Goal: Task Accomplishment & Management: Use online tool/utility

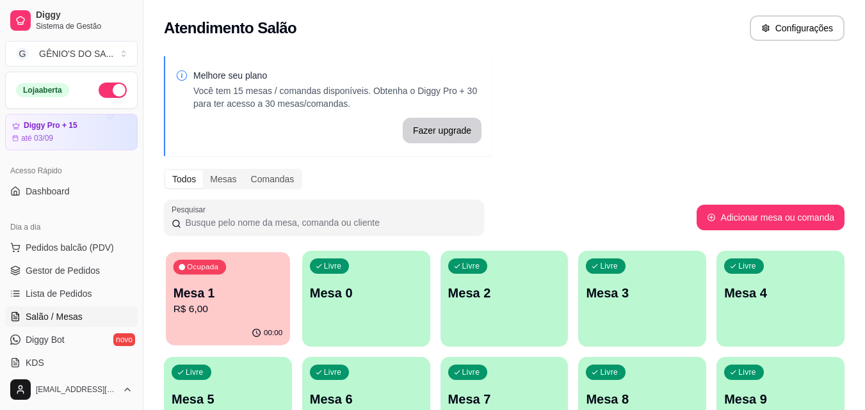
click at [227, 270] on div "Ocupada Mesa 1 R$ 6,00" at bounding box center [228, 286] width 124 height 69
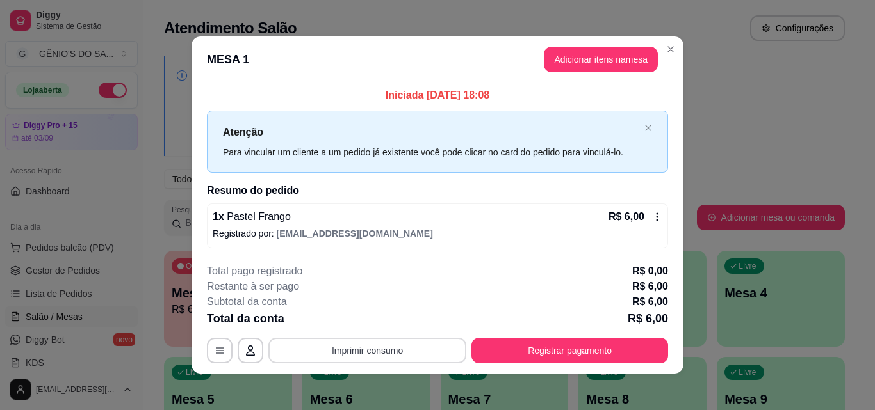
click at [355, 348] on button "Imprimir consumo" at bounding box center [367, 351] width 198 height 26
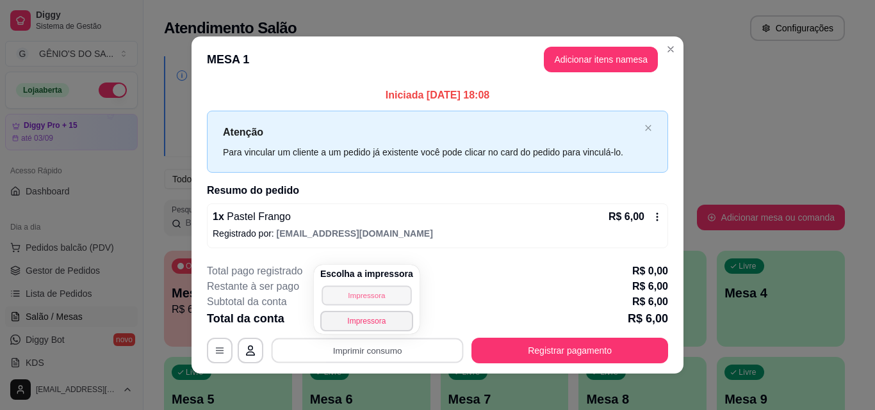
click at [366, 301] on button "Impressora" at bounding box center [366, 296] width 90 height 20
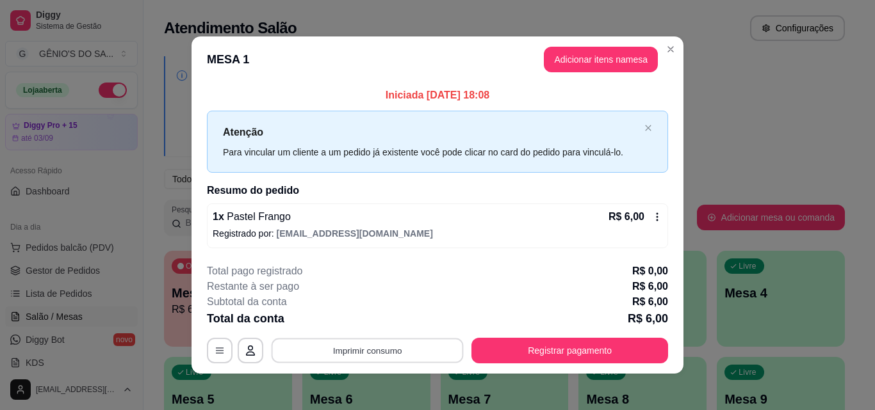
click at [369, 342] on button "Imprimir consumo" at bounding box center [367, 351] width 192 height 25
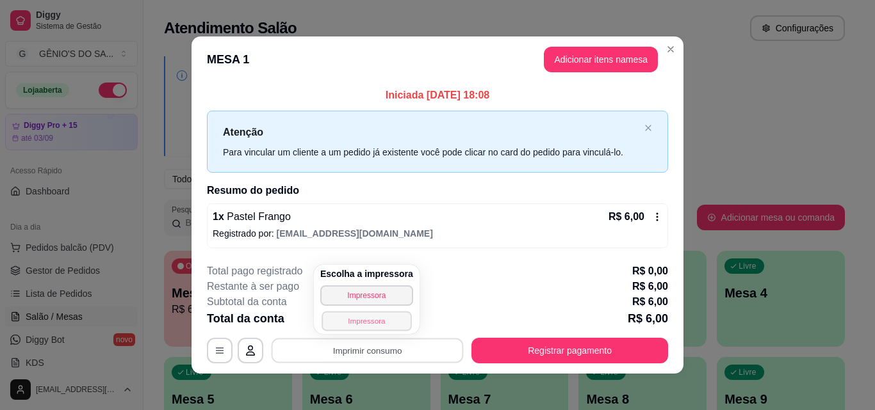
click at [368, 319] on button "Impressora" at bounding box center [366, 321] width 90 height 20
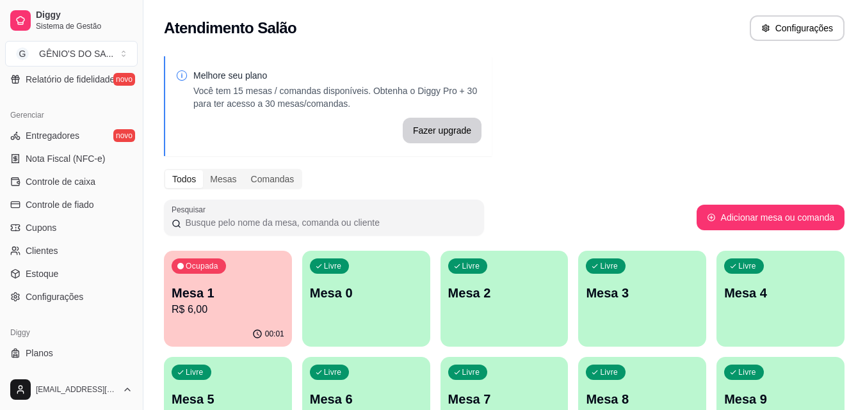
scroll to position [490, 0]
click at [51, 293] on span "Configurações" at bounding box center [55, 295] width 58 height 13
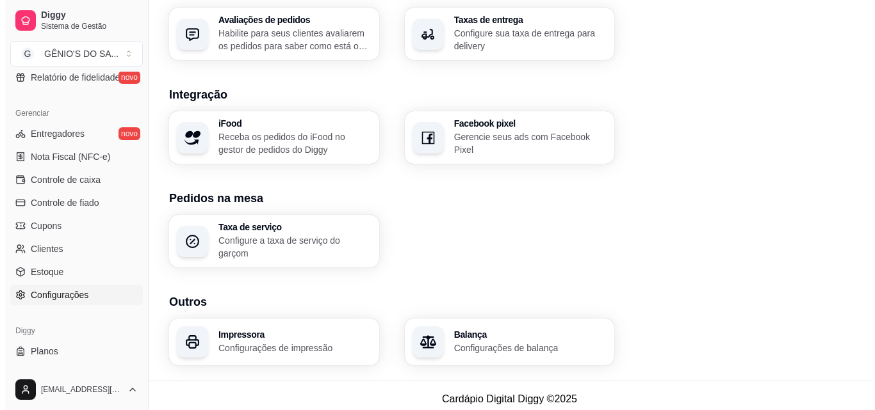
scroll to position [487, 0]
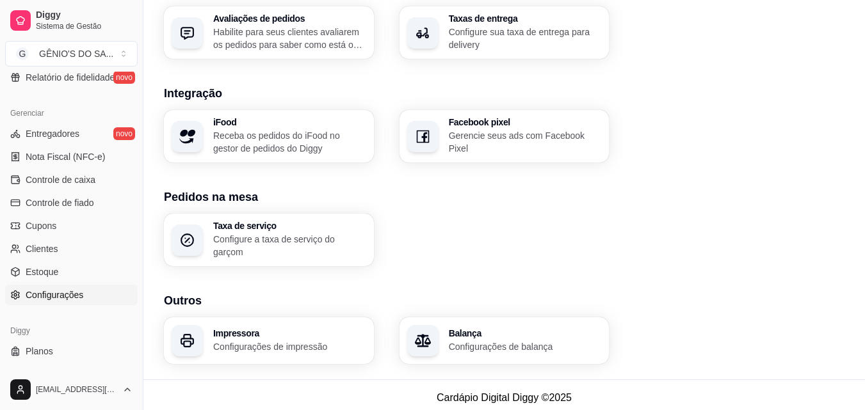
click at [271, 329] on h3 "Impressora" at bounding box center [289, 333] width 153 height 9
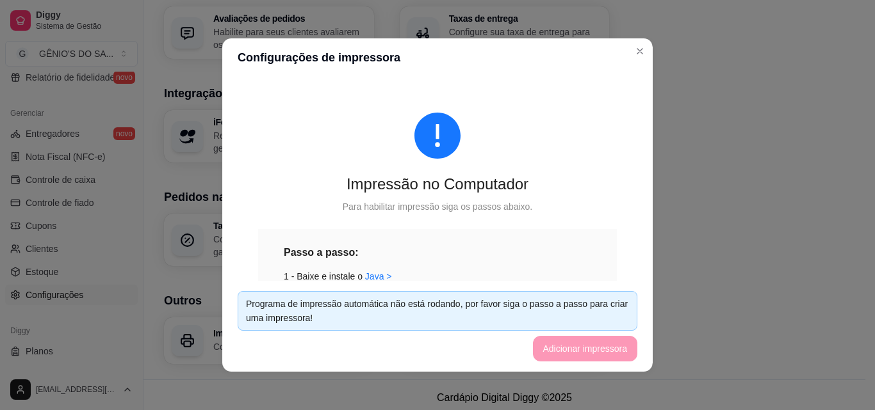
scroll to position [3, 0]
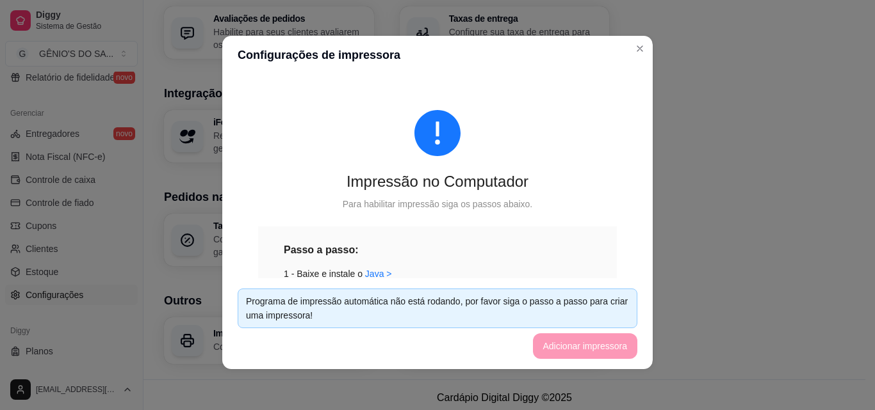
click at [435, 206] on div "Para habilitar impressão siga os passos abaixo." at bounding box center [437, 204] width 359 height 14
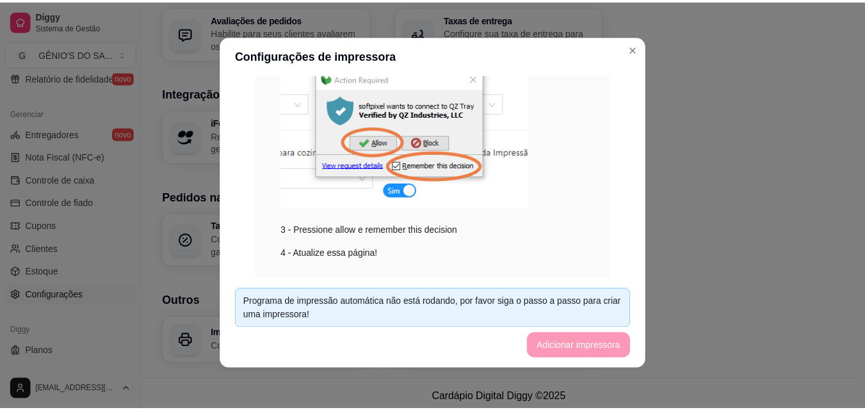
scroll to position [314, 0]
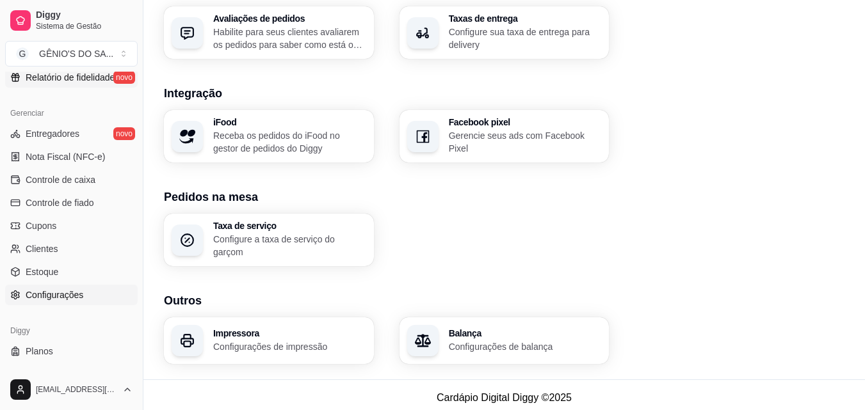
click at [68, 72] on span "Relatório de fidelidade" at bounding box center [70, 77] width 89 height 13
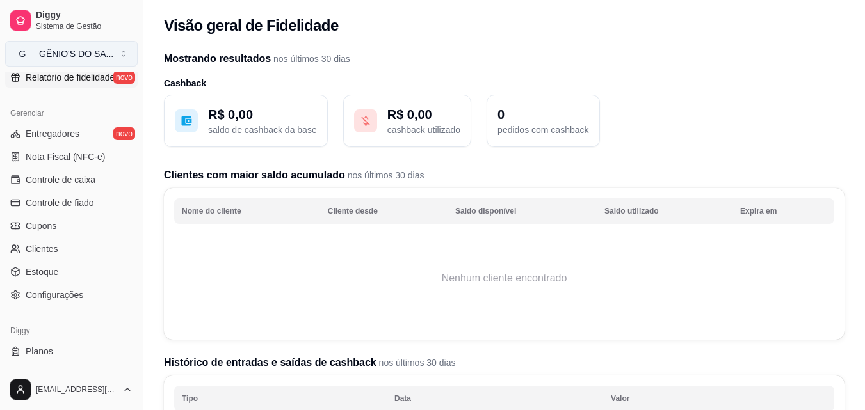
click at [68, 54] on div "GÊNIO'S DO SA ..." at bounding box center [76, 53] width 74 height 13
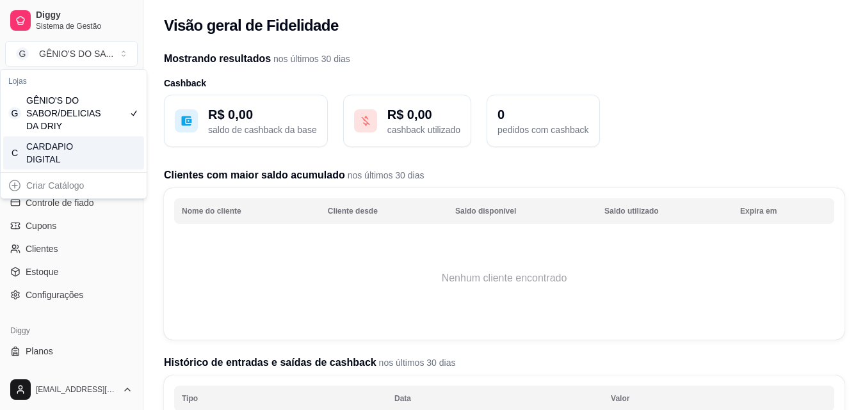
click at [150, 207] on div "Mostrando resultados nos últimos 30 dias Cashback R$ 0,00 saldo de cashback da …" at bounding box center [504, 341] width 722 height 595
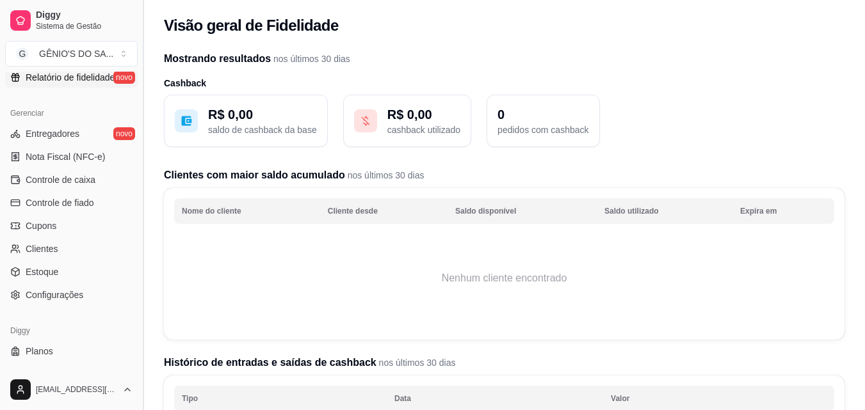
drag, startPoint x: 140, startPoint y: 265, endPoint x: 140, endPoint y: 195, distance: 69.8
click at [140, 195] on button "Toggle Sidebar" at bounding box center [143, 205] width 10 height 410
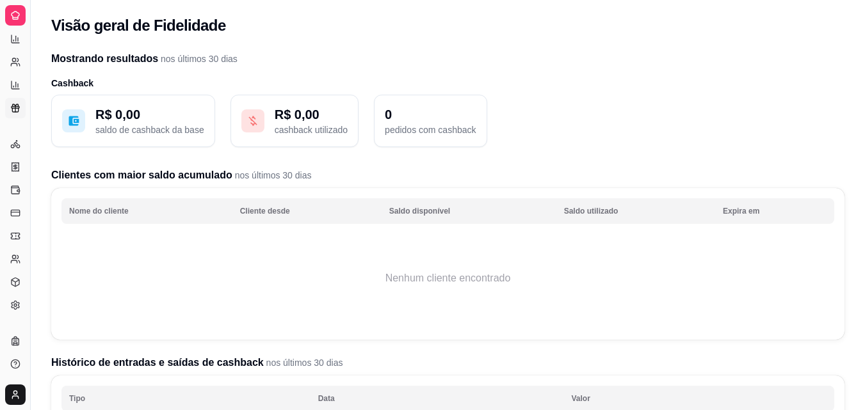
scroll to position [253, 0]
drag, startPoint x: 33, startPoint y: 133, endPoint x: 70, endPoint y: 138, distance: 37.5
click at [70, 138] on div "Diggy Sistema de Gestão G GÊNIO'S DO SA ... Loja aberta Diggy Pro + 15 até 03/0…" at bounding box center [432, 337] width 865 height 675
drag, startPoint x: 31, startPoint y: 131, endPoint x: 47, endPoint y: 131, distance: 15.4
click at [47, 131] on div "Diggy Sistema de Gestão G GÊNIO'S DO SA ... Loja aberta Diggy Pro + 15 até 03/0…" at bounding box center [432, 337] width 865 height 675
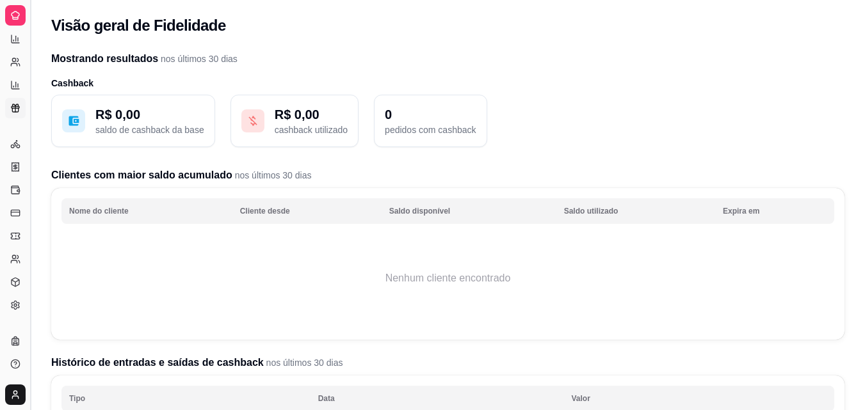
click at [32, 124] on button "Toggle Sidebar" at bounding box center [30, 205] width 10 height 410
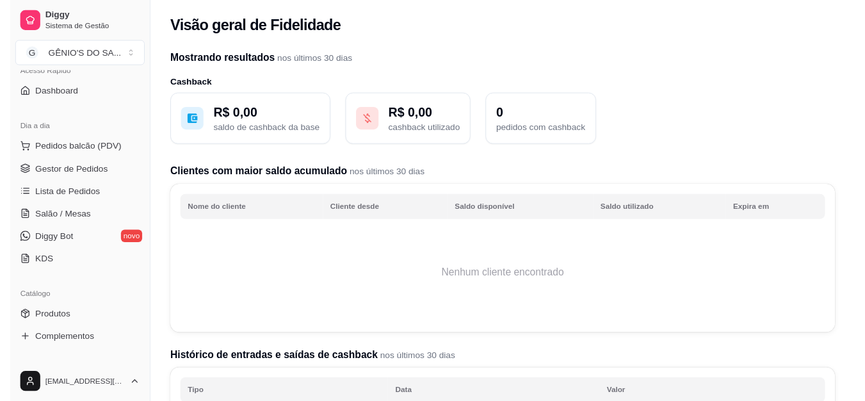
scroll to position [0, 0]
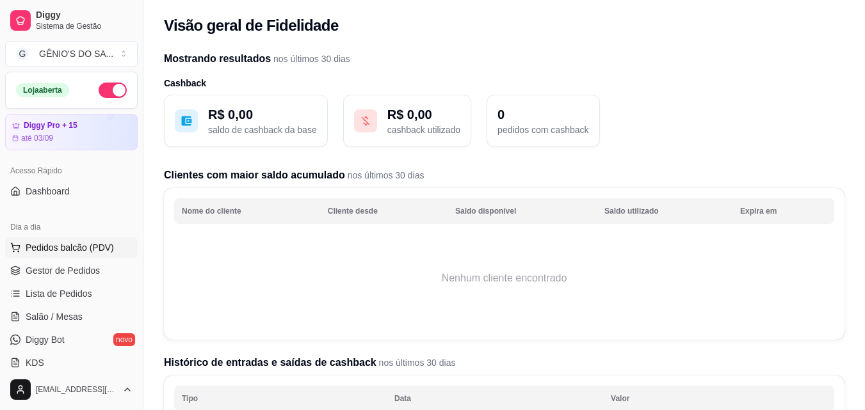
click at [60, 246] on span "Pedidos balcão (PDV)" at bounding box center [70, 247] width 88 height 13
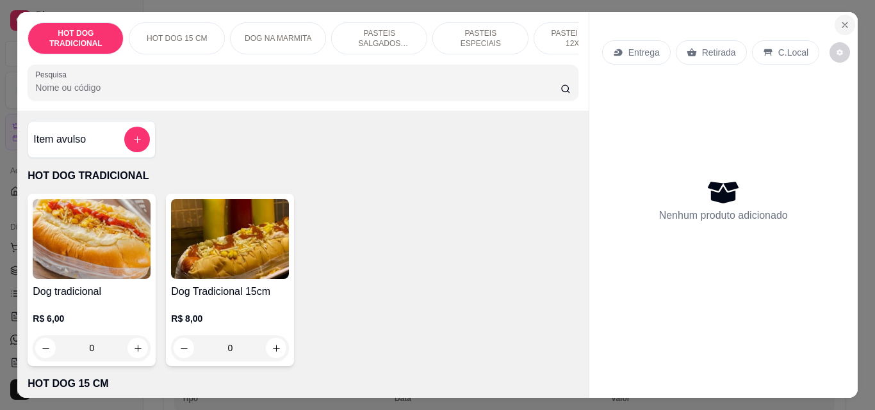
click at [842, 15] on button "Close" at bounding box center [844, 25] width 20 height 20
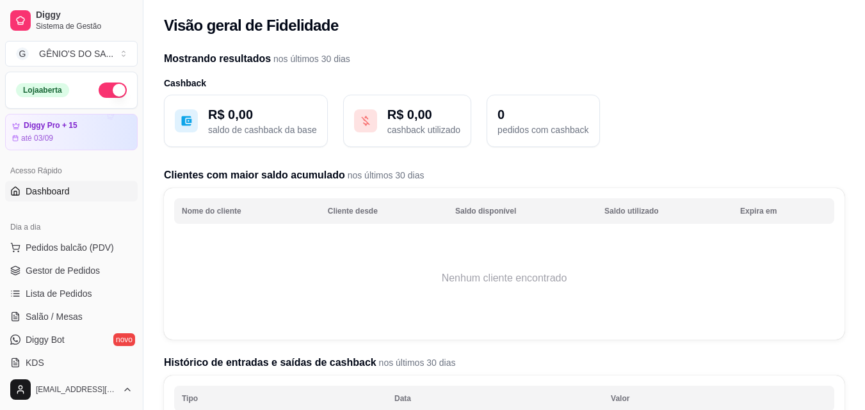
click at [54, 193] on span "Dashboard" at bounding box center [48, 191] width 44 height 13
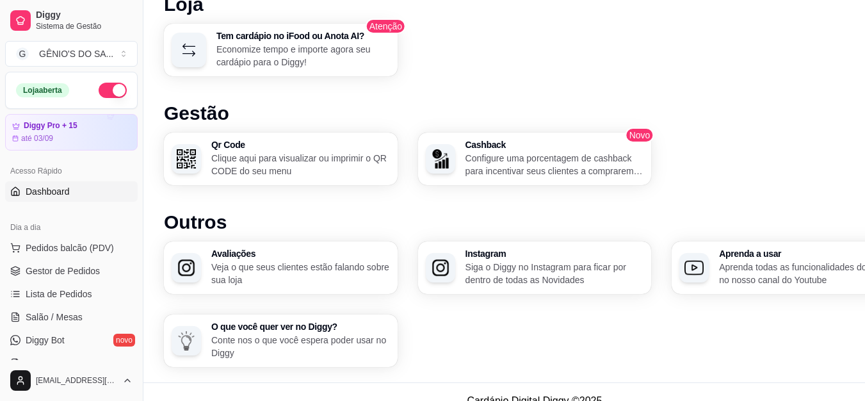
scroll to position [739, 0]
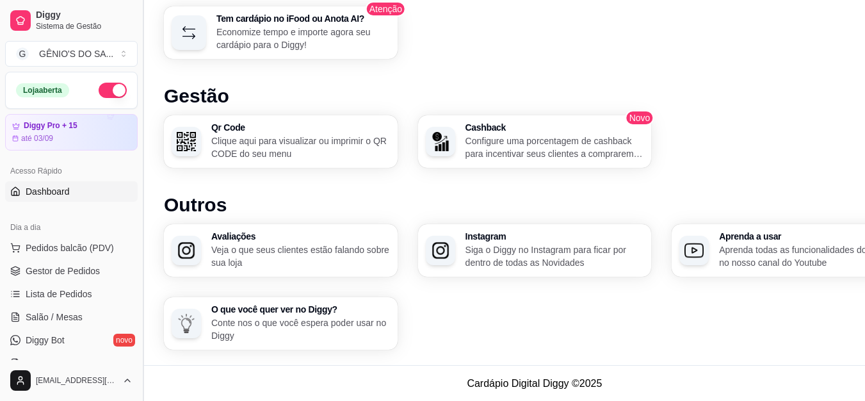
click at [138, 162] on button "Toggle Sidebar" at bounding box center [143, 200] width 10 height 401
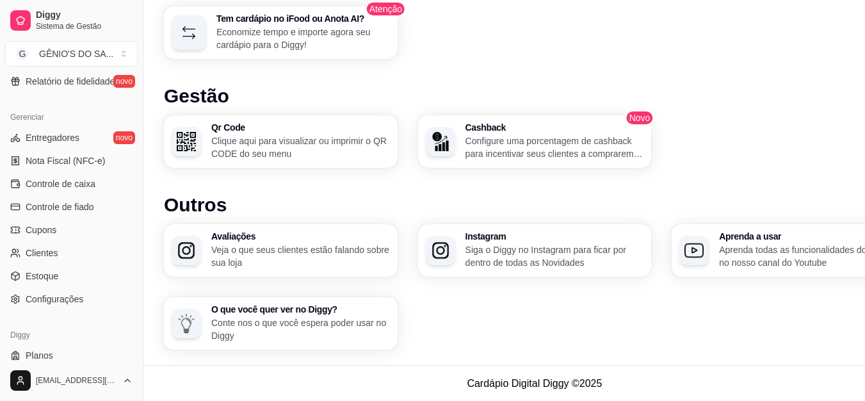
scroll to position [511, 0]
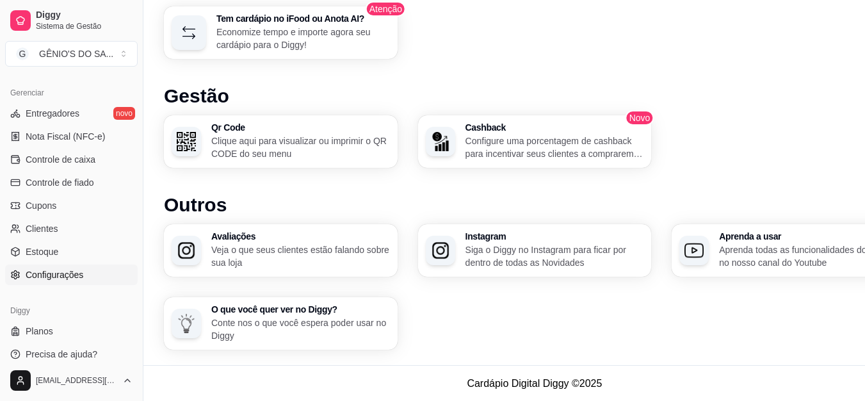
click at [60, 265] on link "Configurações" at bounding box center [71, 274] width 133 height 20
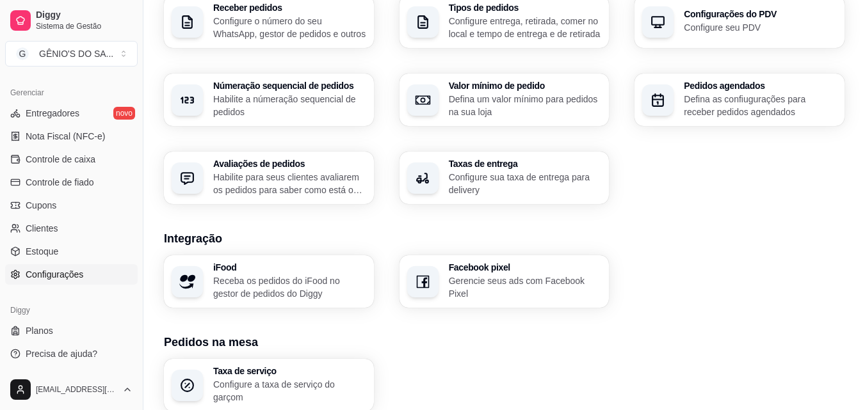
scroll to position [351, 0]
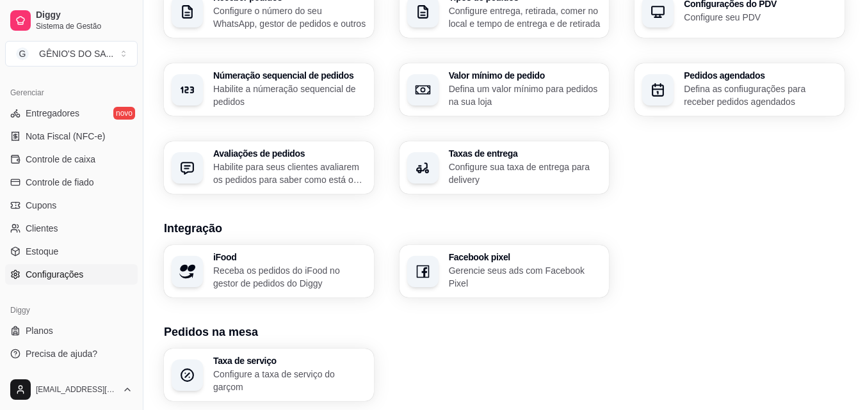
click at [339, 225] on h3 "Integração" at bounding box center [504, 229] width 681 height 18
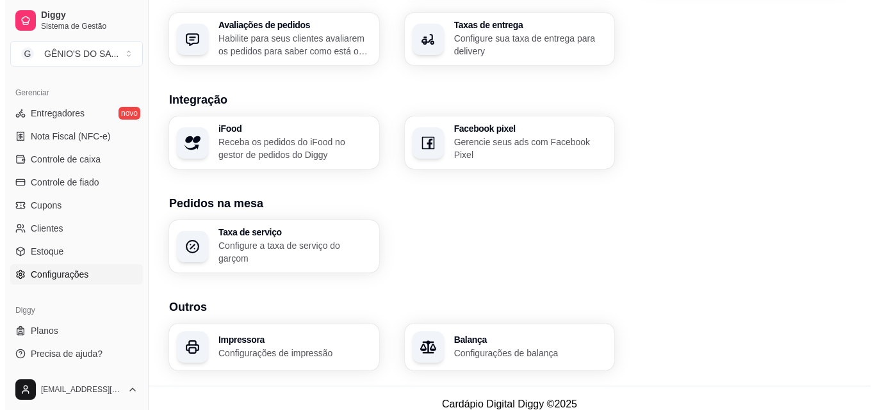
scroll to position [487, 0]
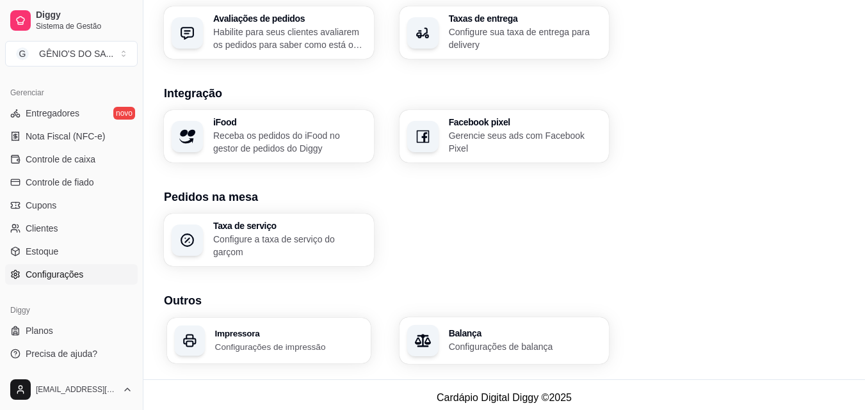
click at [267, 329] on h3 "Impressora" at bounding box center [289, 333] width 148 height 9
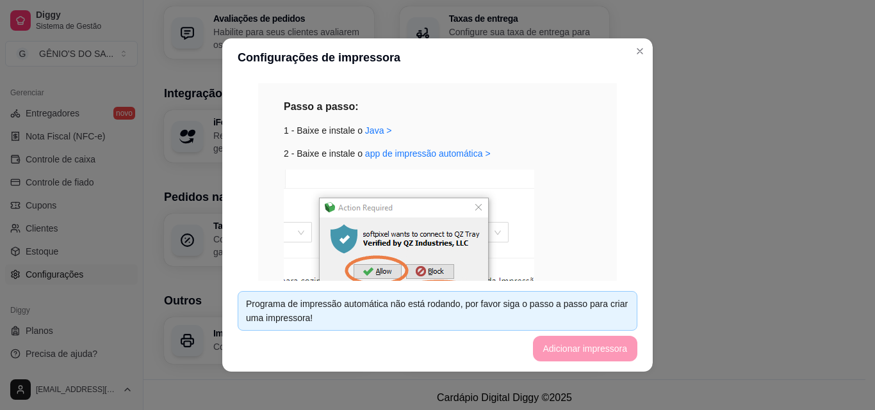
scroll to position [141, 0]
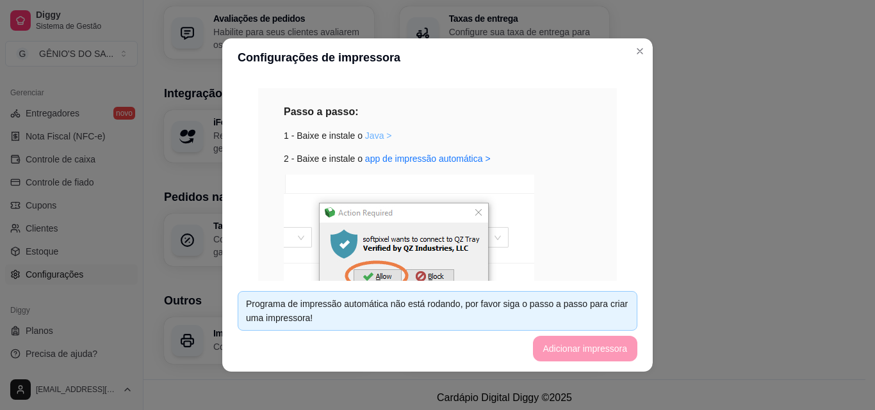
click at [368, 136] on link "Java >" at bounding box center [378, 136] width 27 height 10
click at [430, 161] on link "app de impressão automática >" at bounding box center [427, 159] width 125 height 10
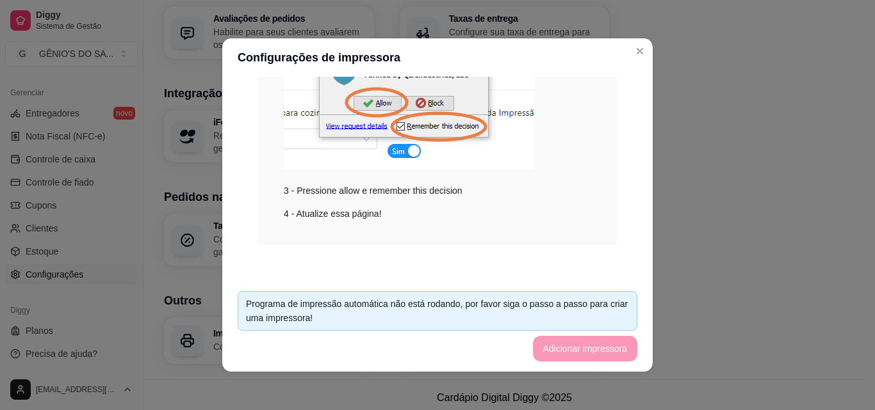
scroll to position [3, 0]
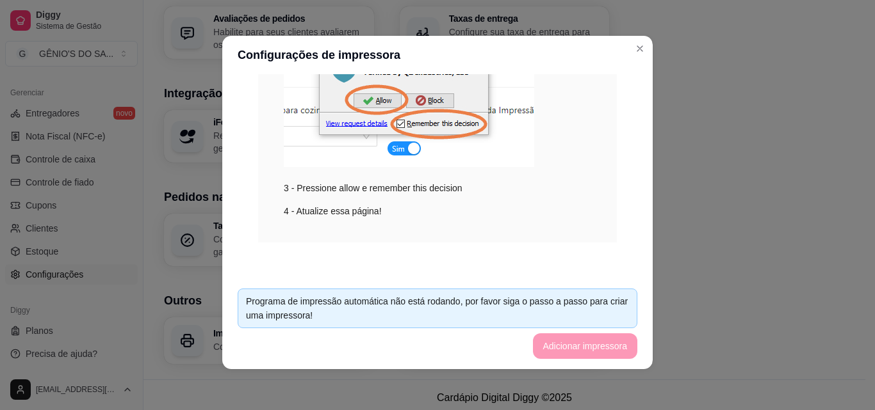
click at [558, 345] on footer "Programa de impressão automática não está rodando, por favor siga o passo a pas…" at bounding box center [437, 323] width 430 height 91
click at [556, 62] on header "Configurações de impressora" at bounding box center [437, 55] width 430 height 38
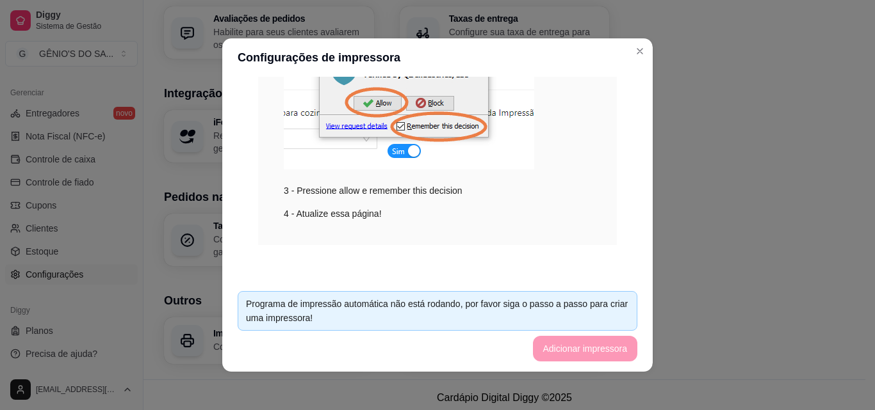
click at [452, 153] on img at bounding box center [409, 85] width 250 height 168
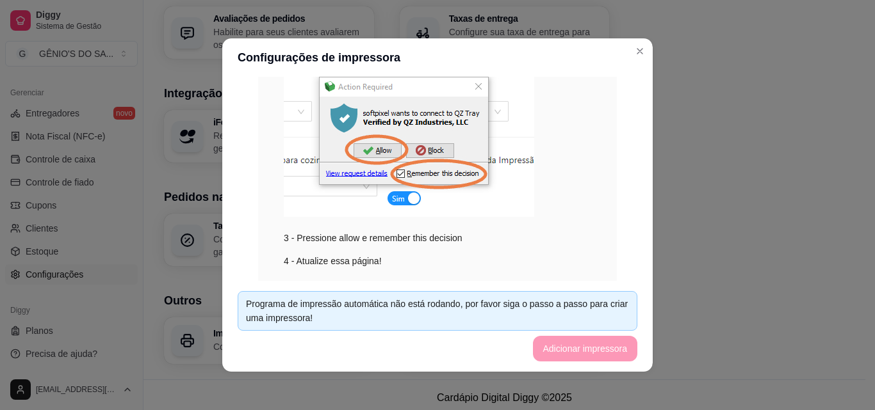
scroll to position [246, 0]
